Goal: Complete application form: Complete application form

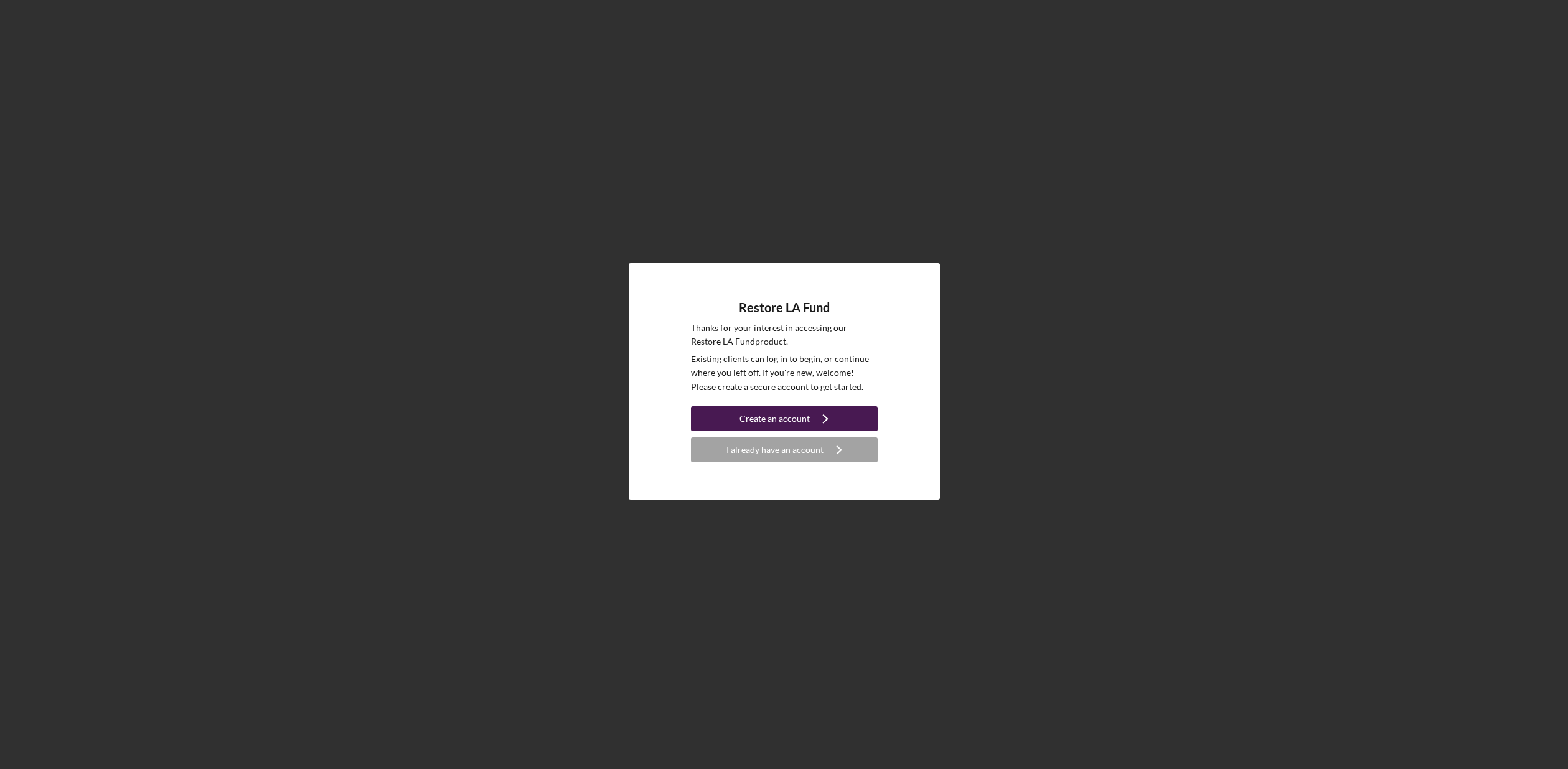
click at [799, 421] on div "Create an account" at bounding box center [775, 419] width 70 height 25
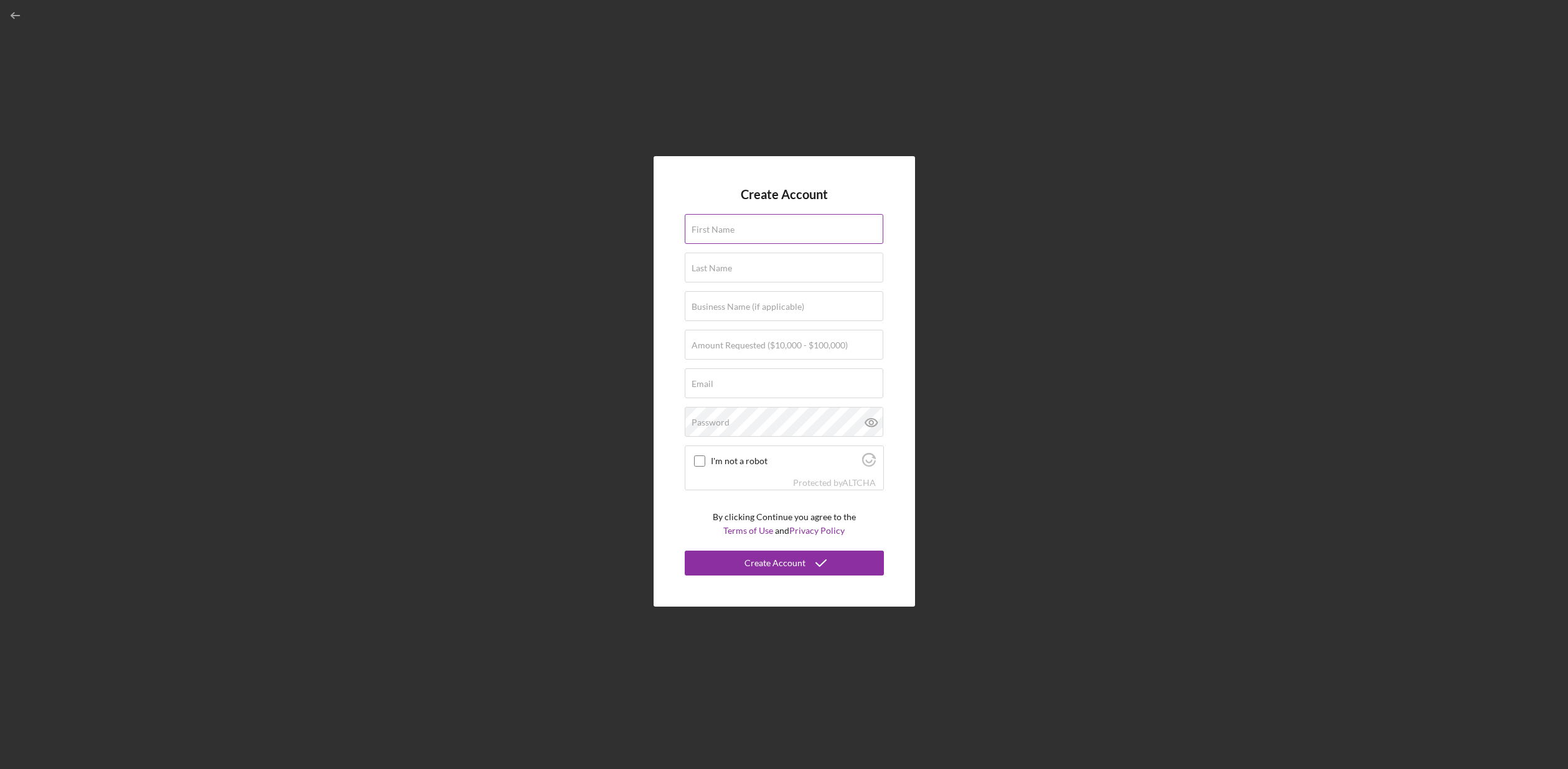
click at [729, 220] on div "First Name" at bounding box center [784, 230] width 199 height 32
type input "[PERSON_NAME]"
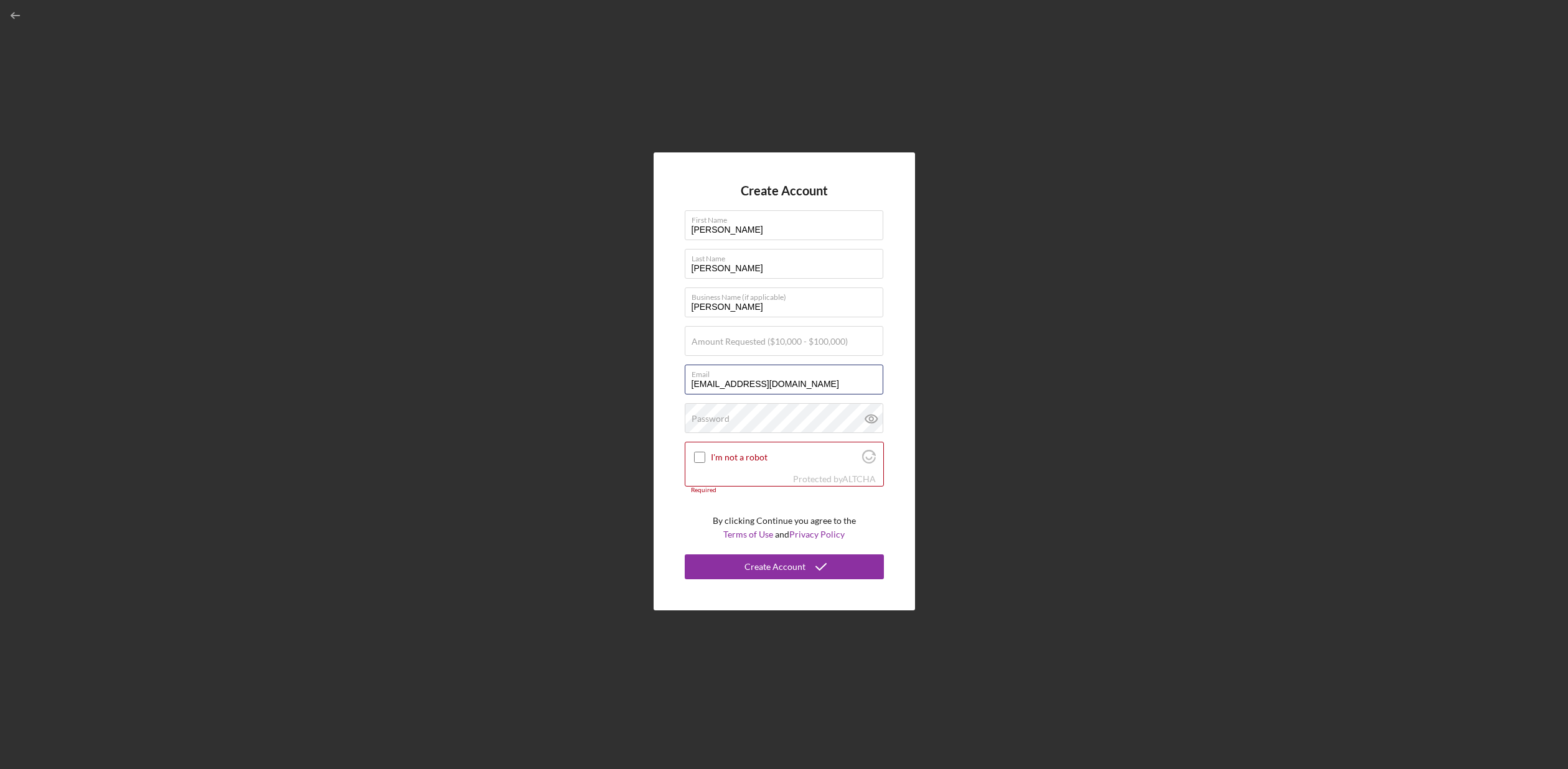
drag, startPoint x: 832, startPoint y: 384, endPoint x: 683, endPoint y: 384, distance: 149.0
click at [683, 384] on div "Create Account First Name [PERSON_NAME] Last Name [PERSON_NAME] Business Name (…" at bounding box center [784, 381] width 261 height 457
type input "[EMAIL_ADDRESS][DOMAIN_NAME]"
click at [717, 345] on label "Amount Requested ($10,000 - $100,000)" at bounding box center [769, 341] width 156 height 10
click at [717, 345] on input "Amount Requested ($10,000 - $100,000)" at bounding box center [784, 340] width 198 height 30
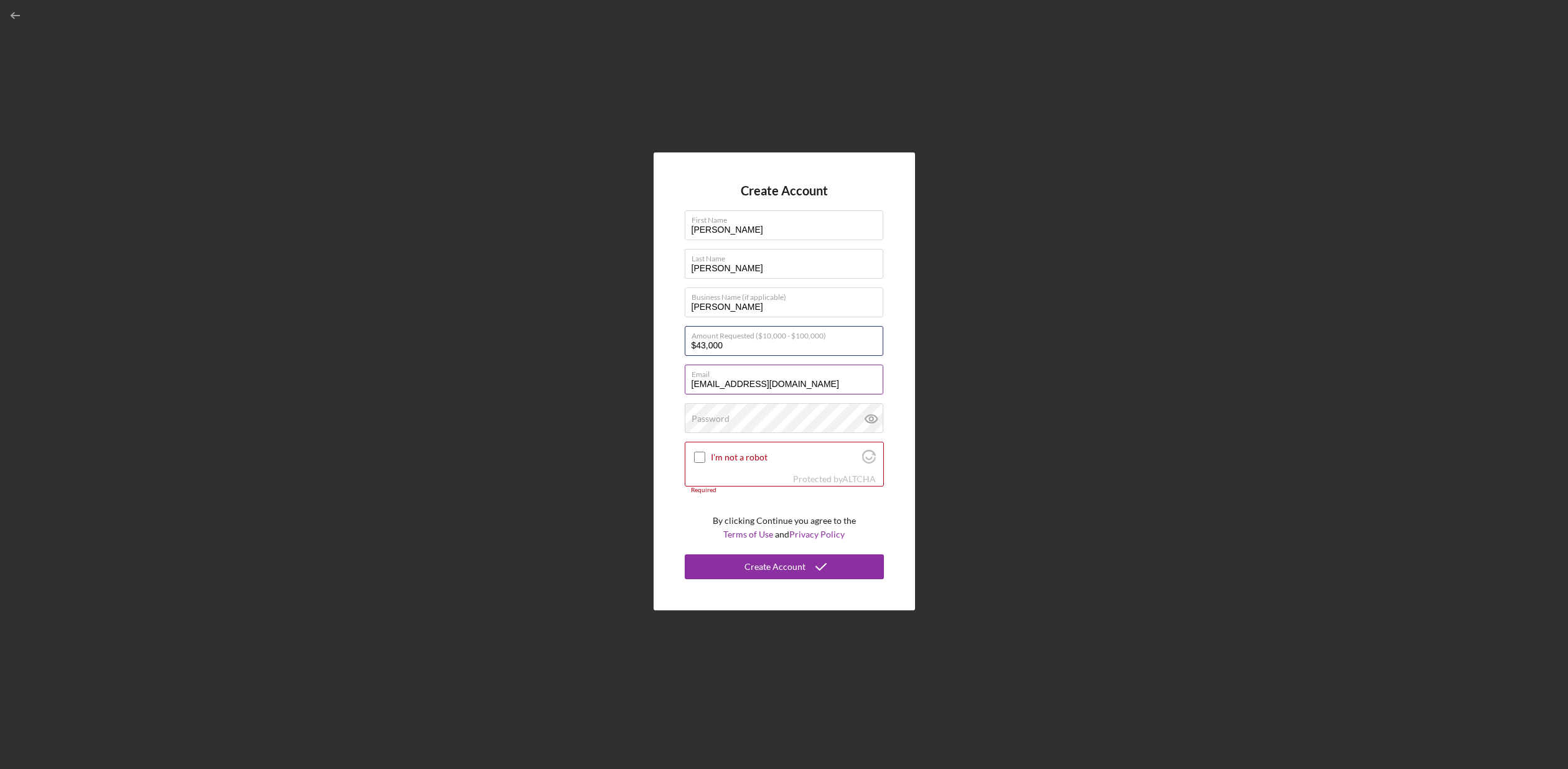
type input "$43,000"
click at [739, 418] on div "Password" at bounding box center [784, 419] width 199 height 32
click at [904, 397] on div "Create Account First Name [PERSON_NAME] Last Name [PERSON_NAME] Business Name (…" at bounding box center [784, 381] width 261 height 457
drag, startPoint x: 693, startPoint y: 454, endPoint x: 744, endPoint y: 516, distance: 80.3
click at [693, 454] on div at bounding box center [699, 457] width 15 height 15
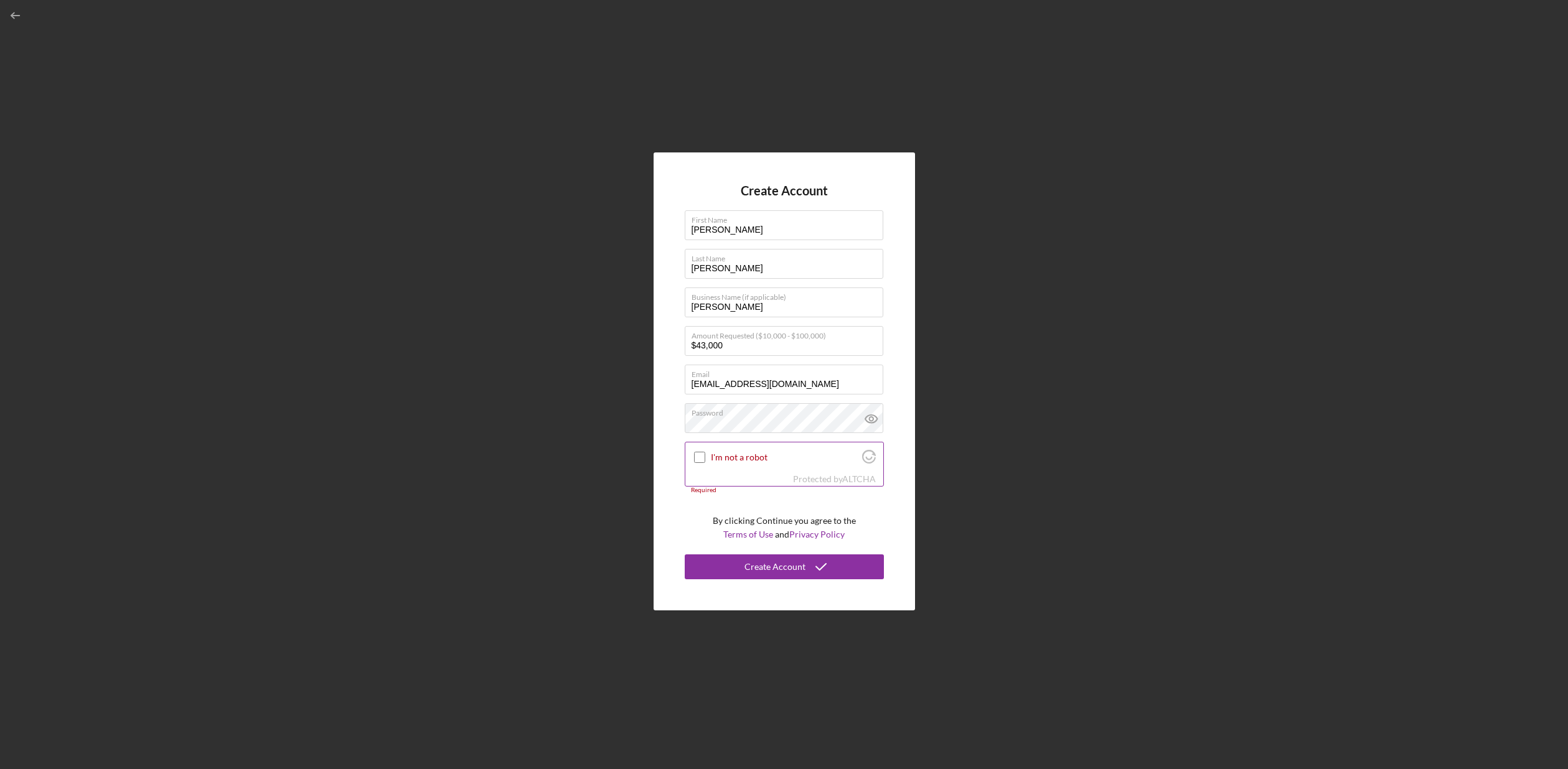
click at [702, 457] on input "I'm not a robot" at bounding box center [700, 457] width 11 height 11
checkbox input "true"
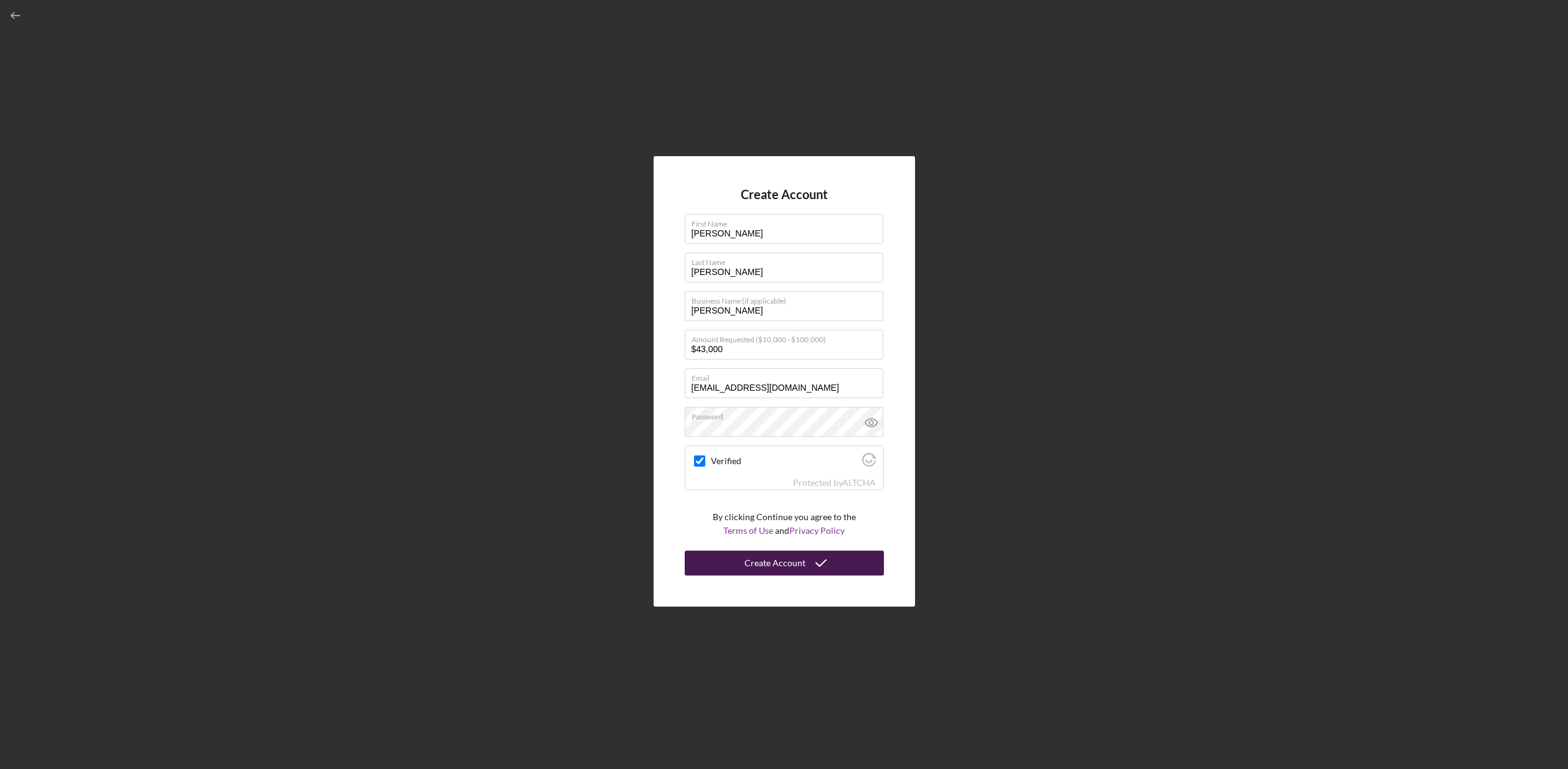
click at [797, 563] on div "Create Account" at bounding box center [775, 564] width 61 height 25
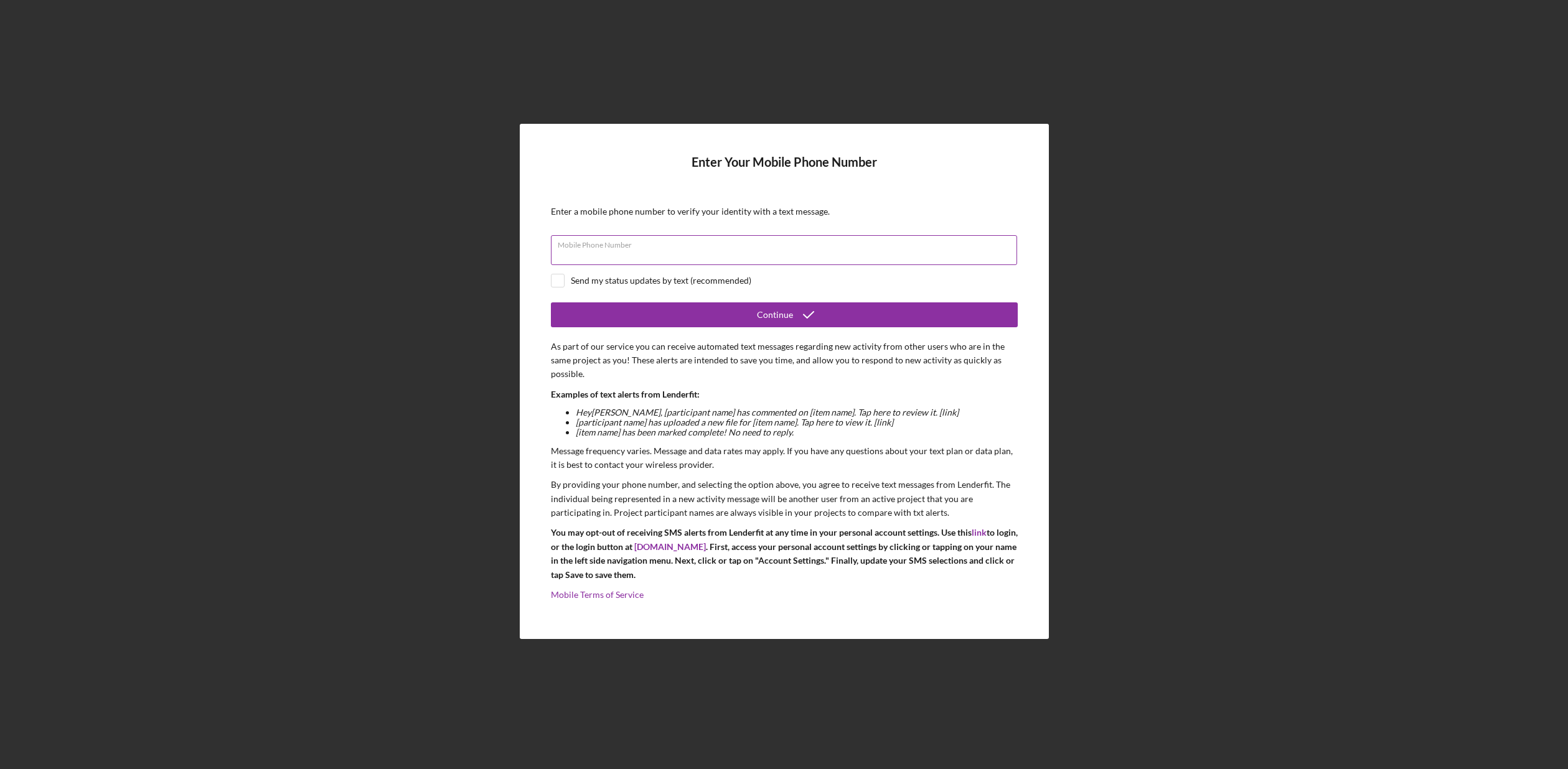
click at [686, 247] on div "Mobile Phone Number" at bounding box center [784, 250] width 467 height 32
type input "[PHONE_NUMBER]"
click at [552, 278] on input "checkbox" at bounding box center [557, 281] width 13 height 13
checkbox input "true"
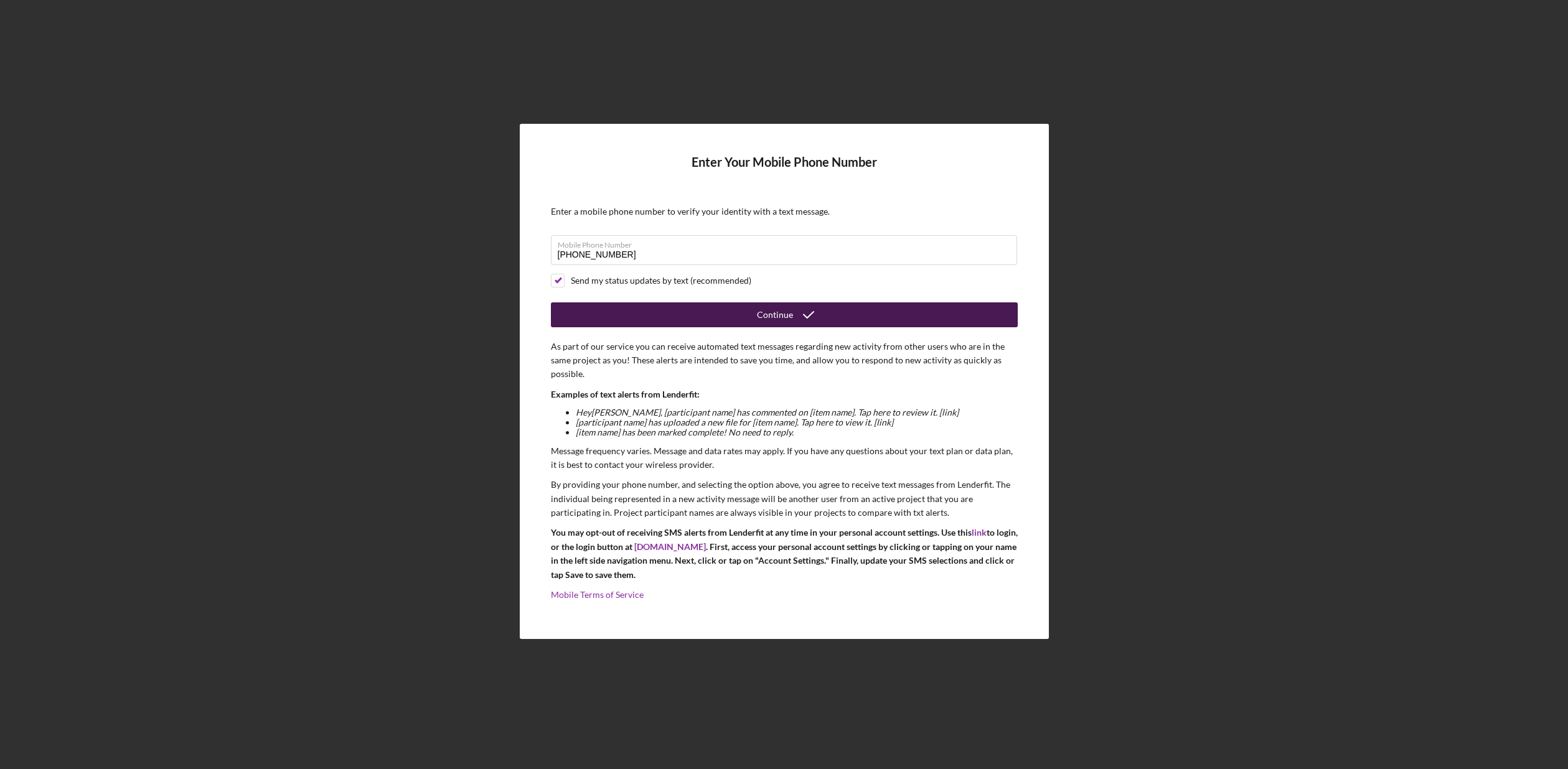
click at [799, 317] on icon "submit" at bounding box center [808, 314] width 32 height 32
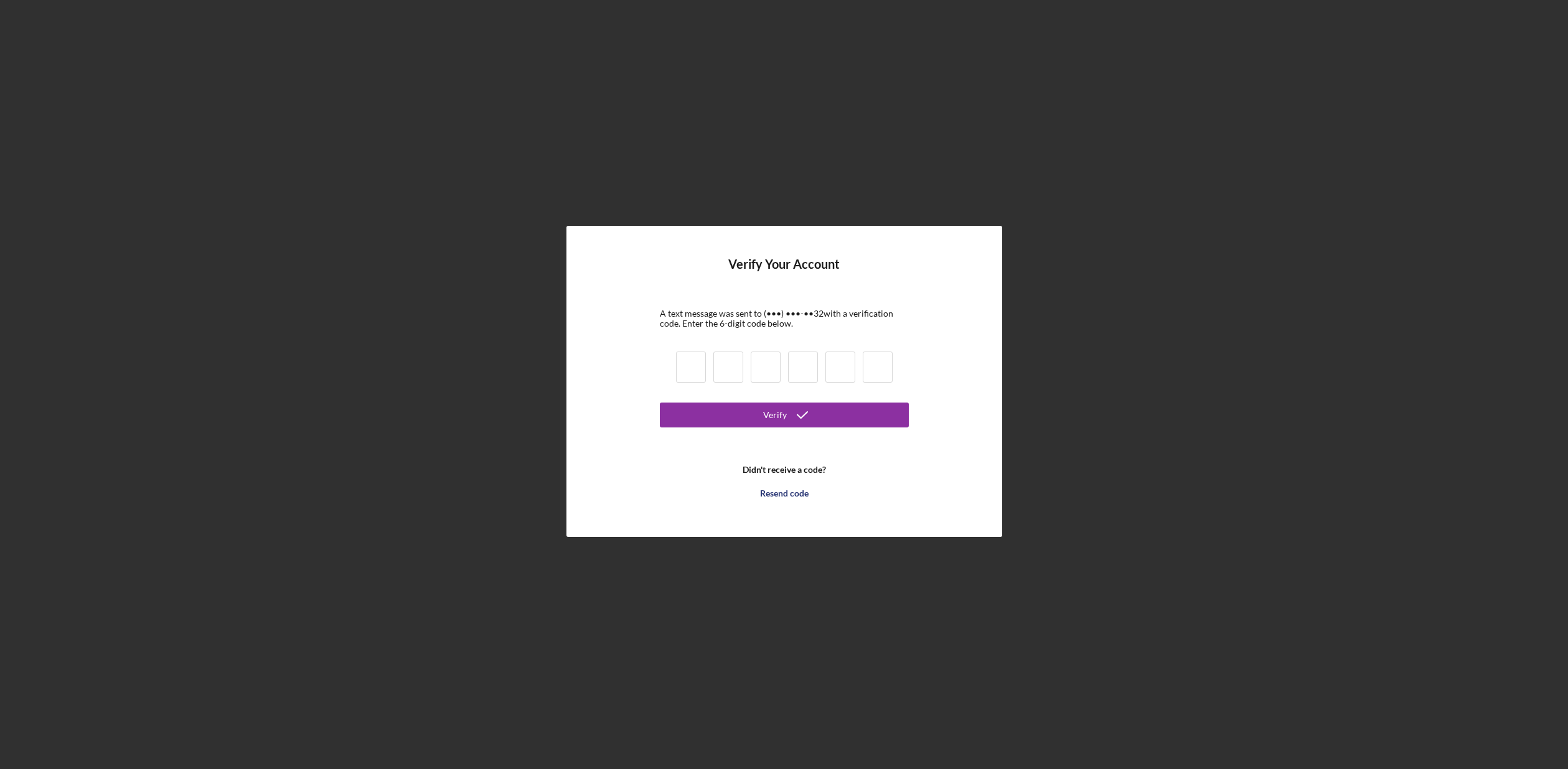
click at [697, 372] on input at bounding box center [690, 366] width 30 height 32
type input "7"
type input "8"
type input "3"
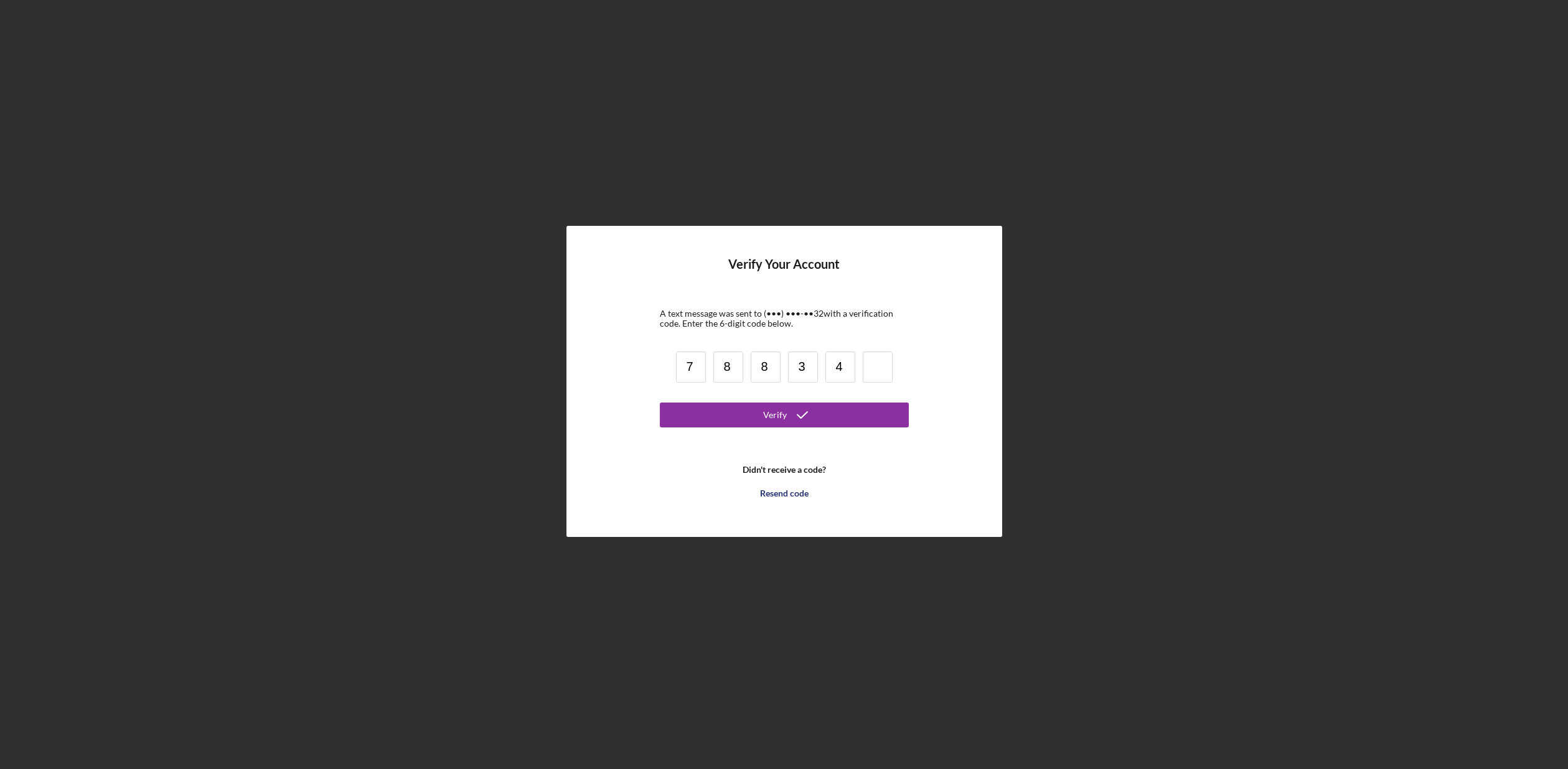
type input "4"
type input "2"
click at [847, 415] on button "Verify" at bounding box center [784, 415] width 249 height 25
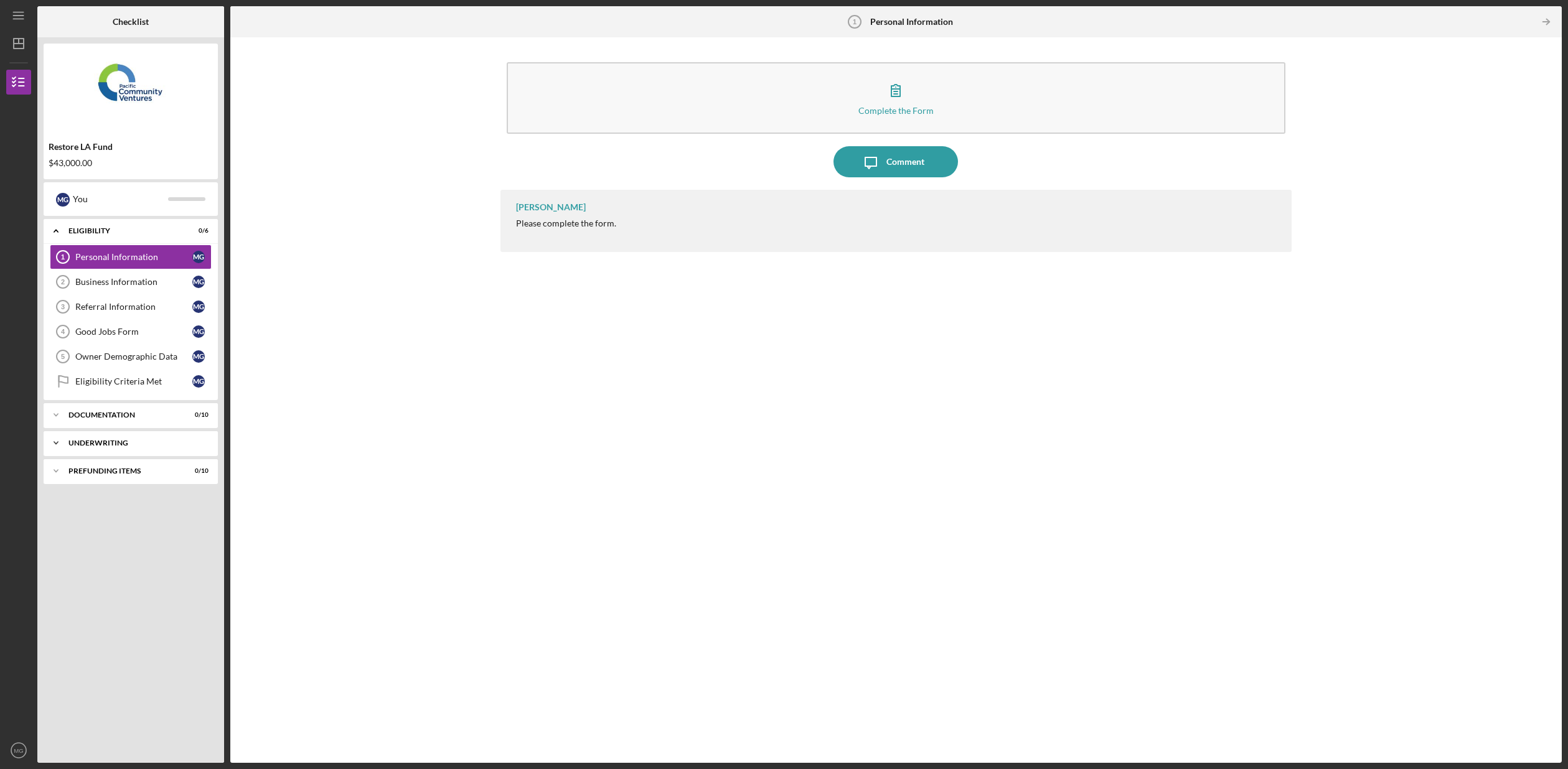
click at [102, 438] on div "Icon/Expander Underwriting 0 / 3" at bounding box center [130, 443] width 174 height 25
